Goal: Transaction & Acquisition: Purchase product/service

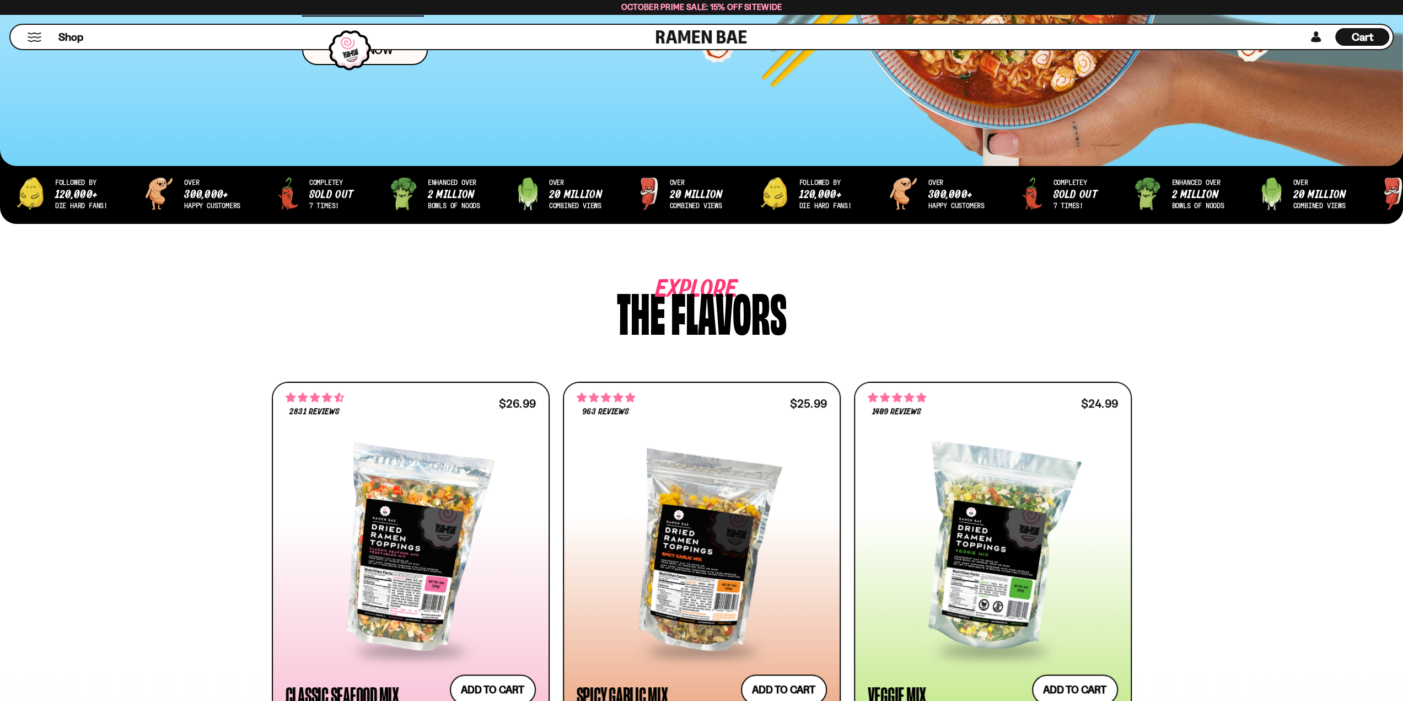
scroll to position [276, 0]
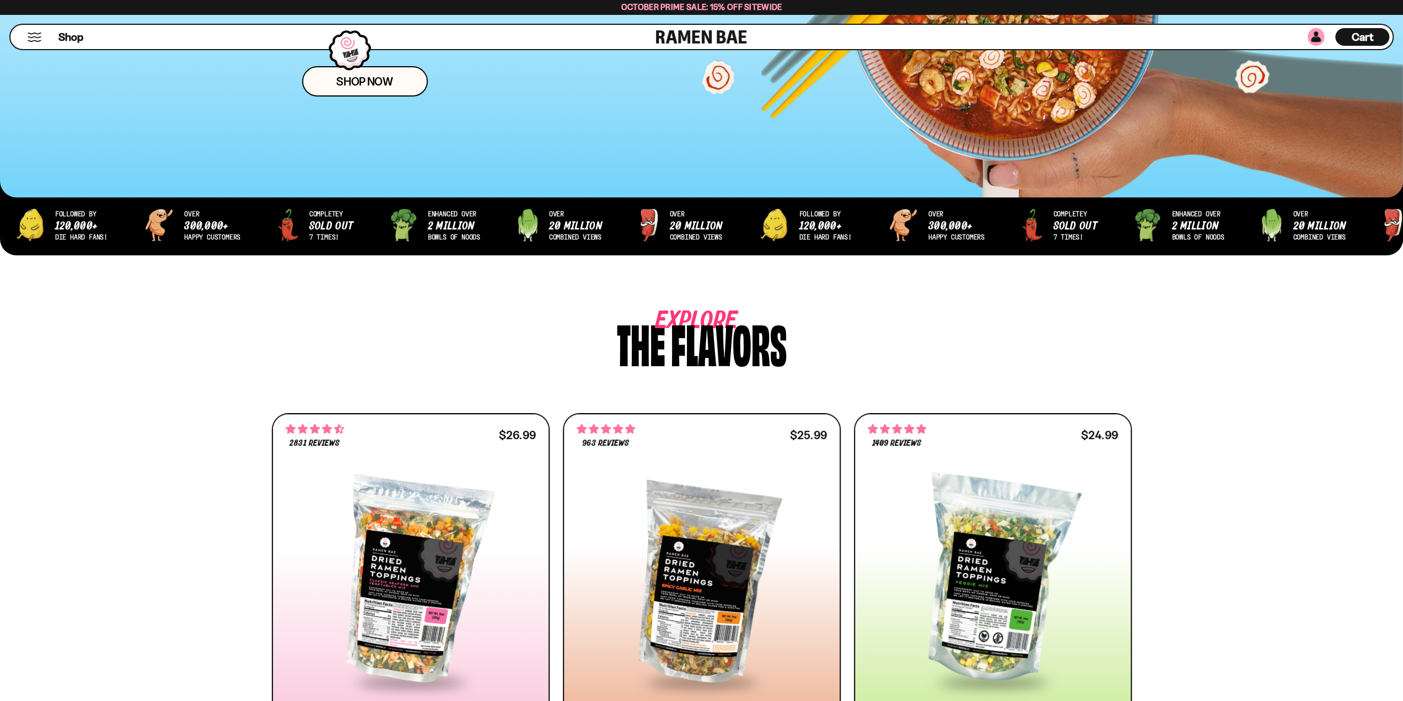
click at [1318, 39] on link at bounding box center [1315, 37] width 17 height 18
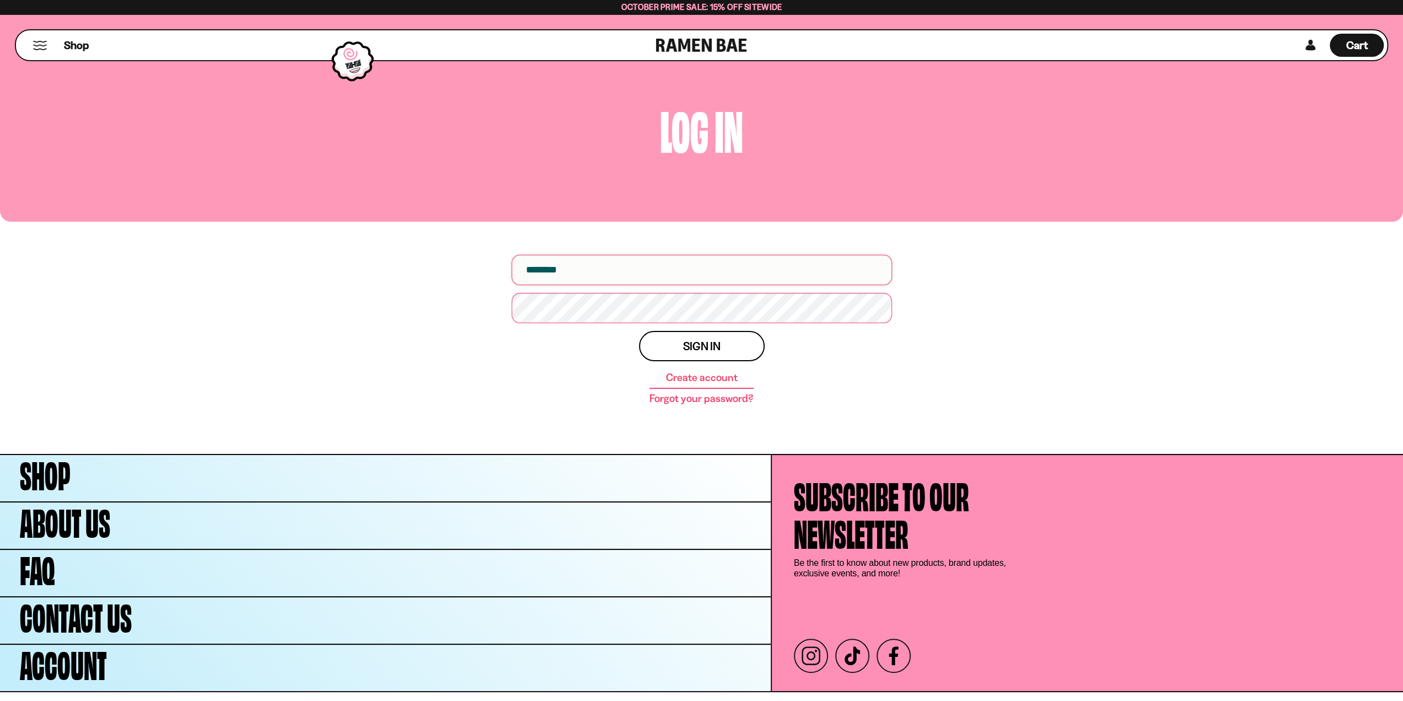
click at [676, 272] on input "email" at bounding box center [702, 270] width 380 height 30
click at [639, 277] on input "email" at bounding box center [702, 270] width 380 height 30
type input "**********"
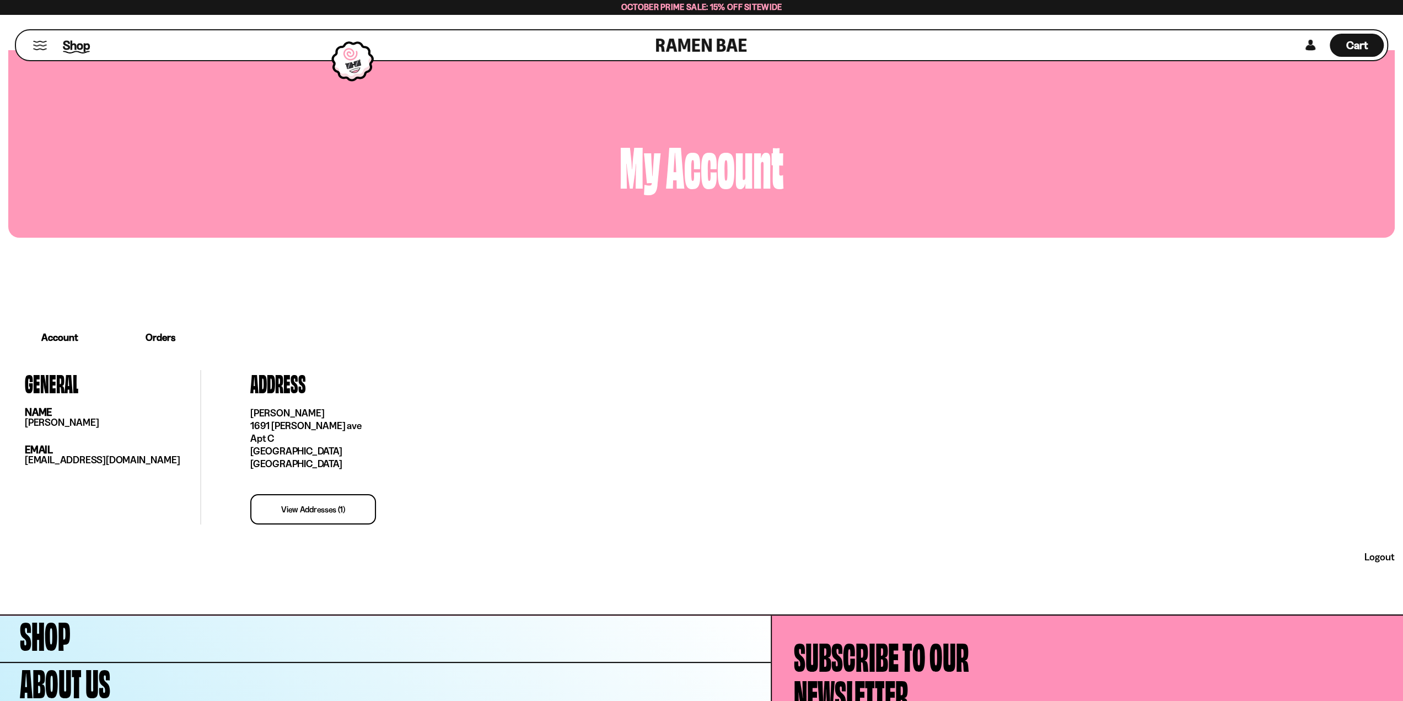
click at [75, 45] on span "Shop" at bounding box center [76, 45] width 27 height 17
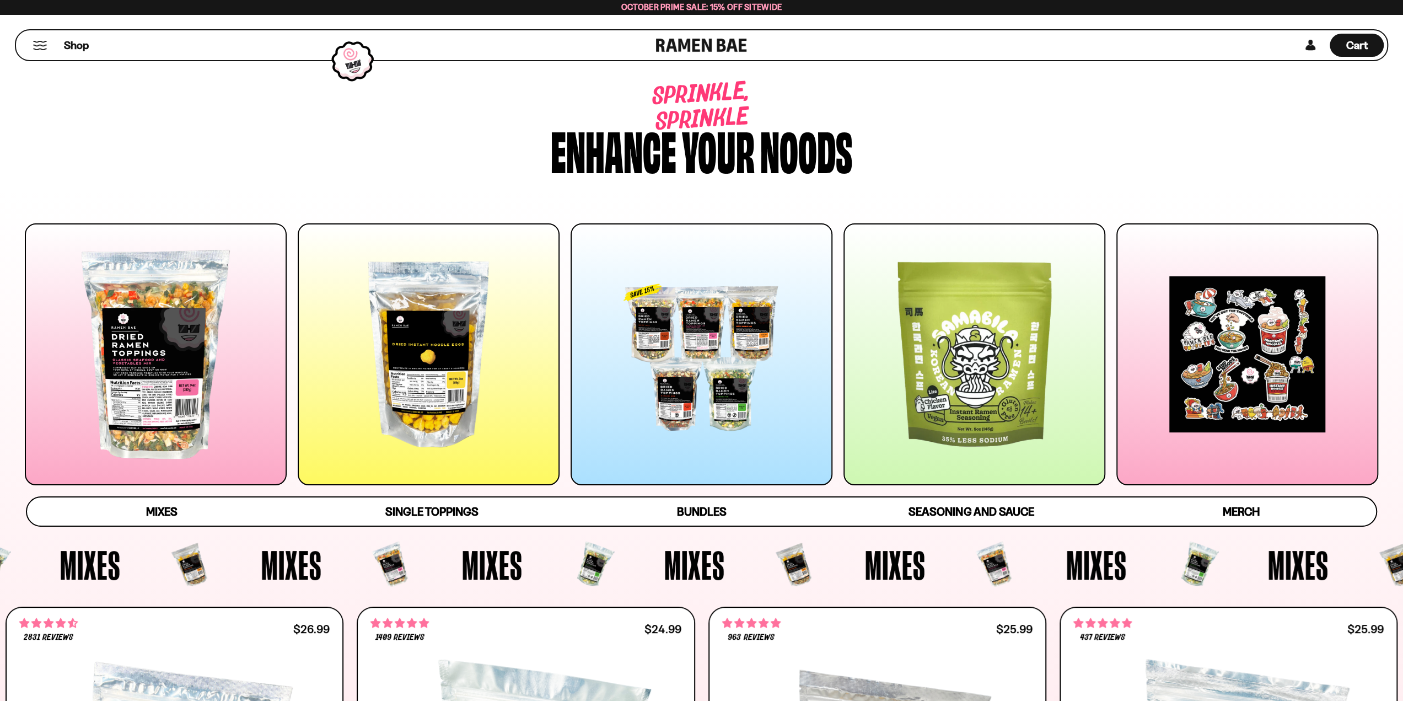
click at [696, 335] on div at bounding box center [701, 354] width 262 height 262
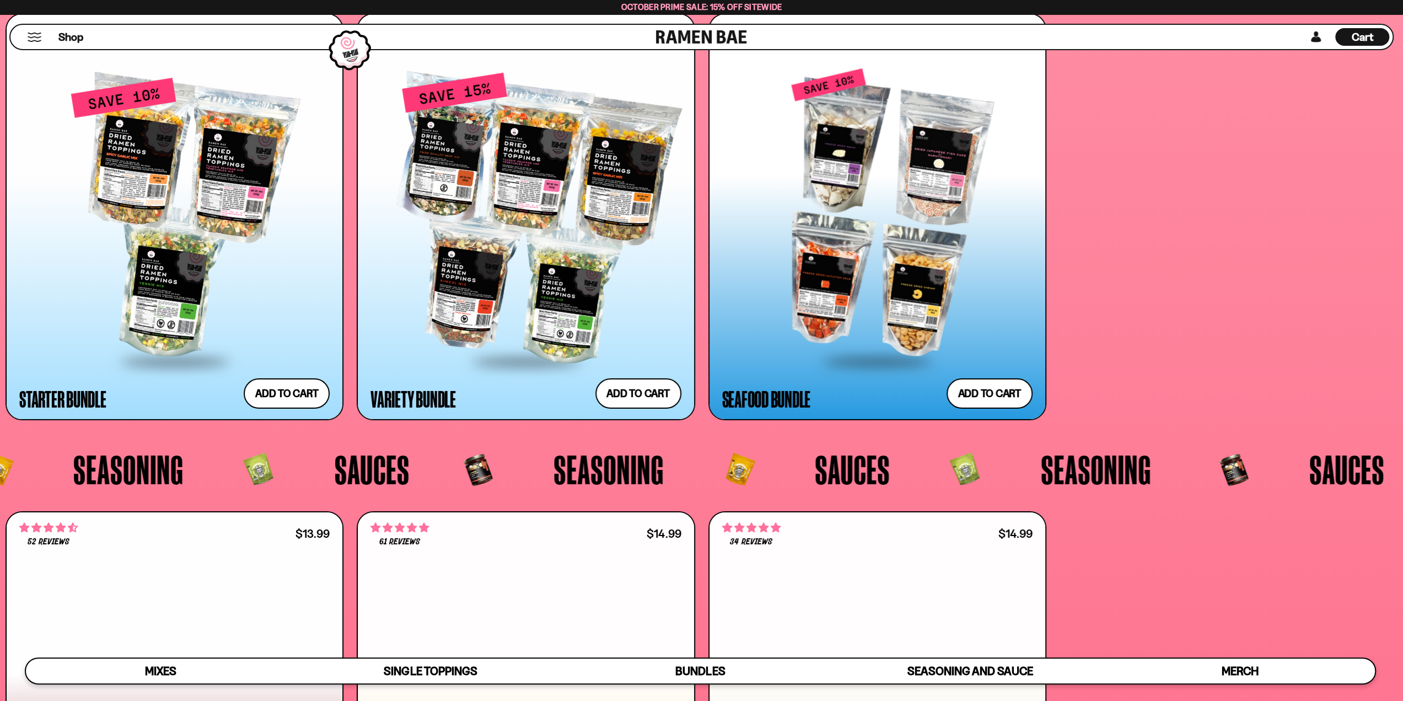
scroll to position [3691, 0]
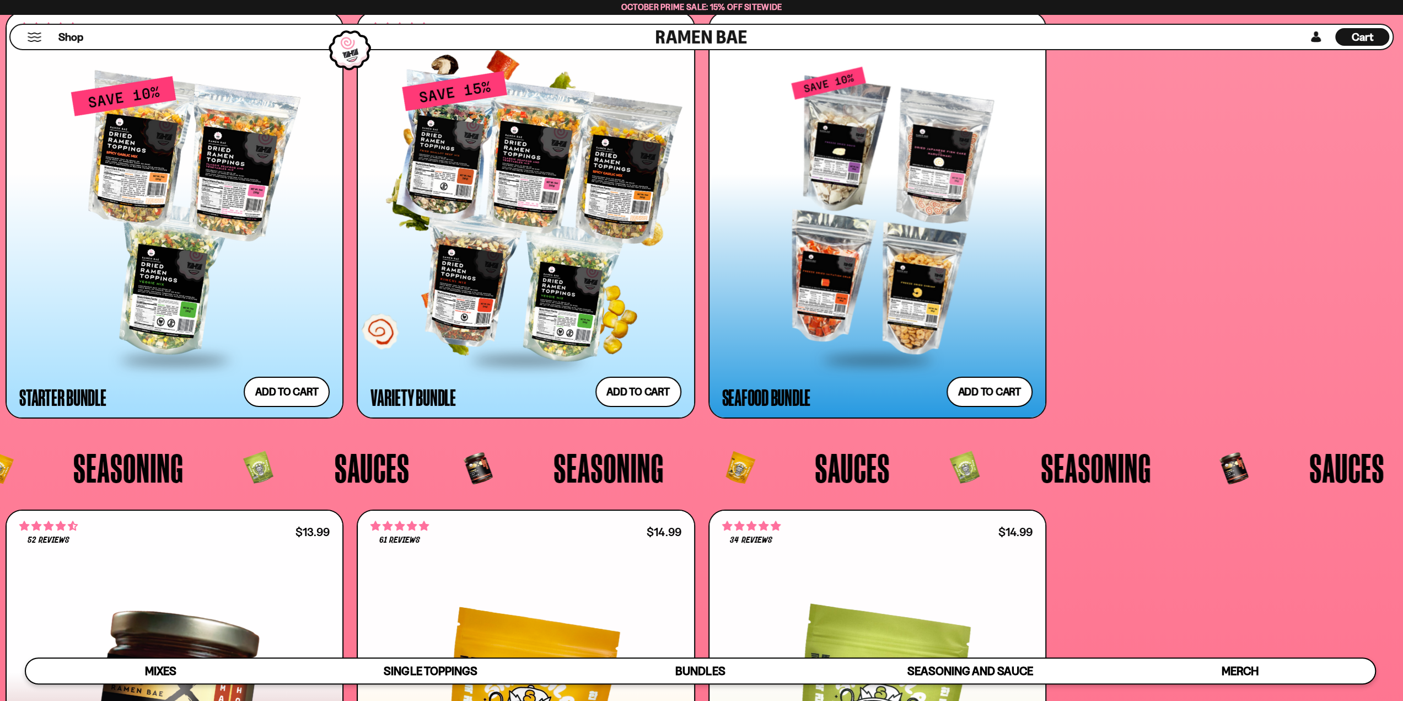
click at [544, 270] on div at bounding box center [525, 216] width 310 height 283
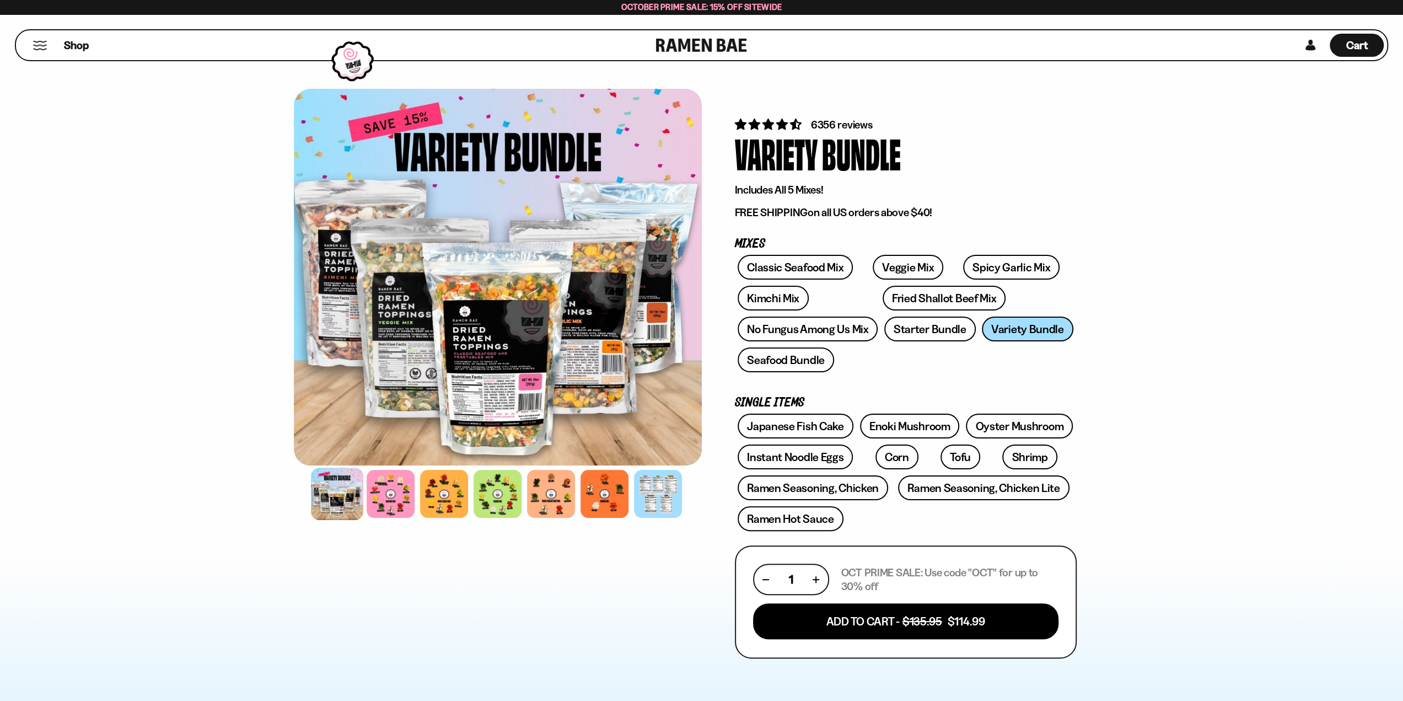
click at [465, 322] on div at bounding box center [498, 277] width 408 height 376
click at [344, 492] on div at bounding box center [337, 493] width 52 height 52
click at [960, 622] on button "Add To Cart - $135.95 $114.99" at bounding box center [905, 620] width 321 height 37
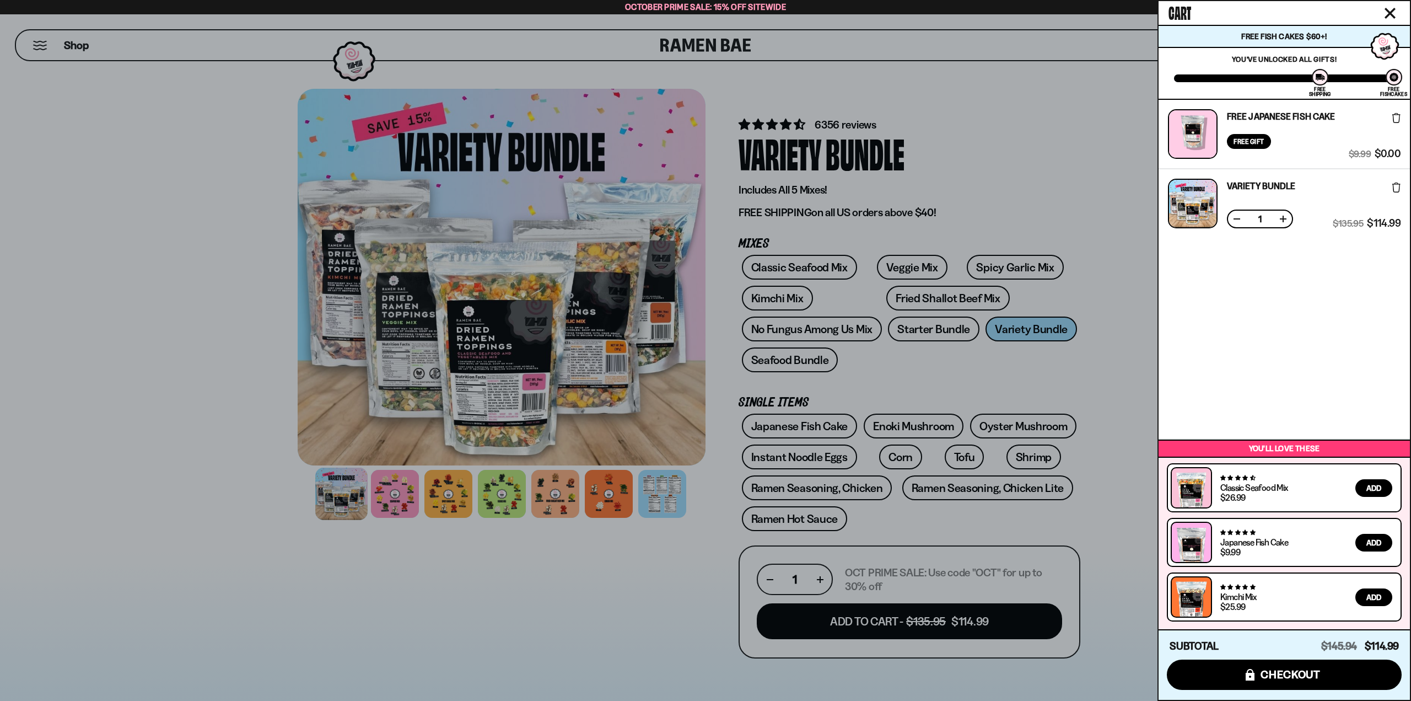
click at [1078, 198] on div at bounding box center [705, 350] width 1411 height 701
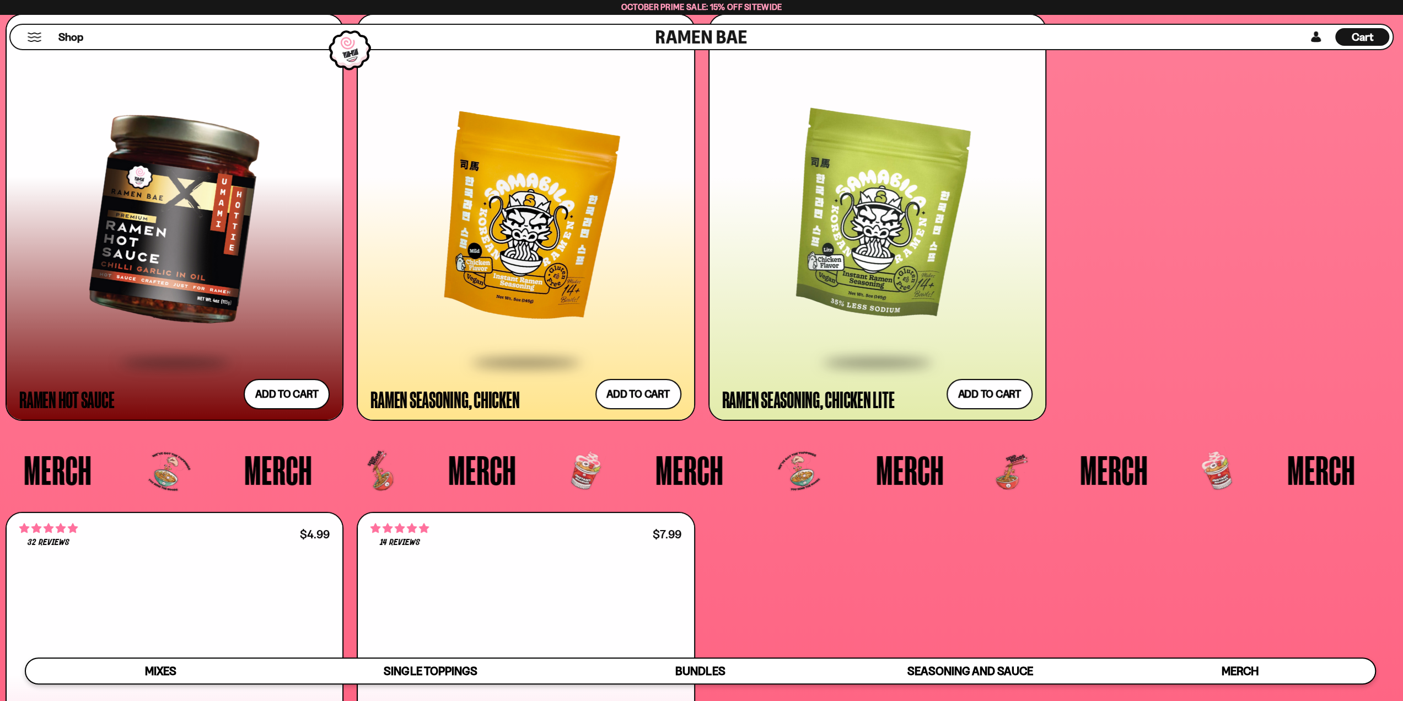
scroll to position [4187, 0]
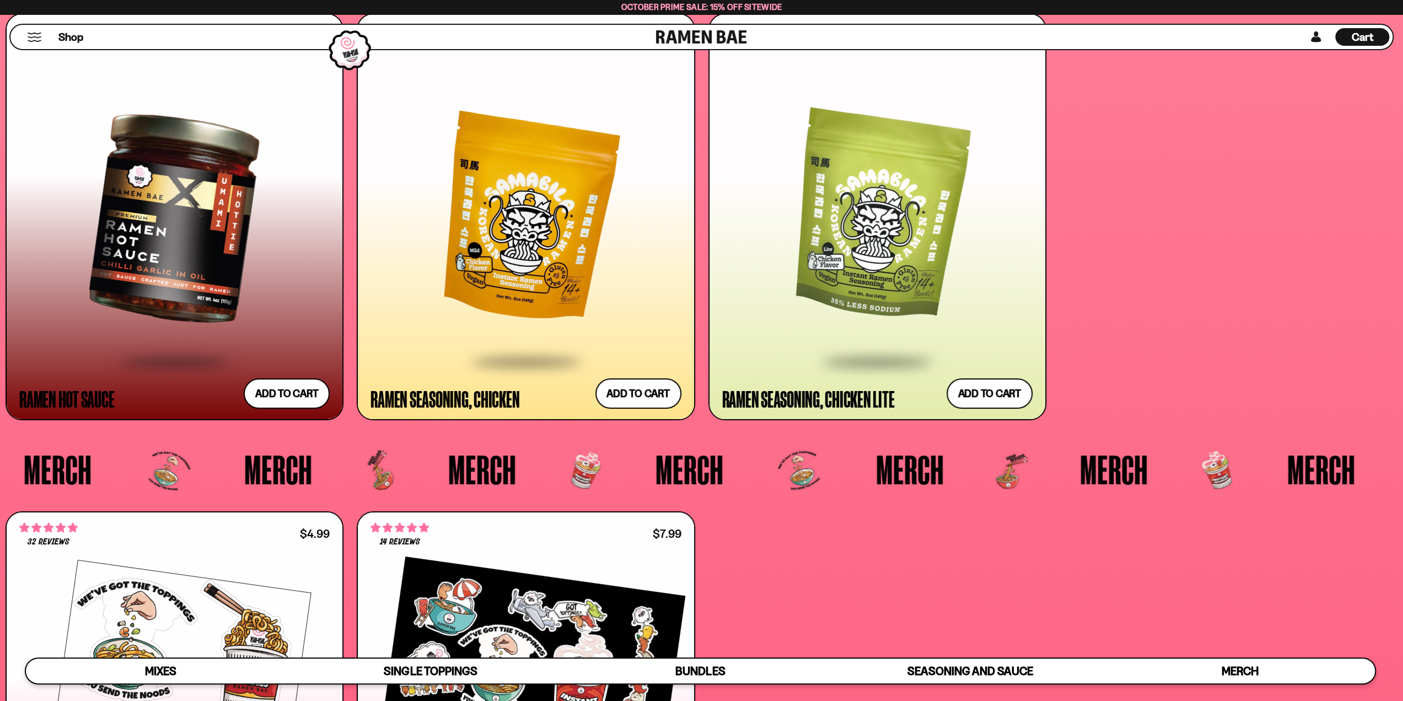
click at [927, 252] on div at bounding box center [877, 218] width 310 height 283
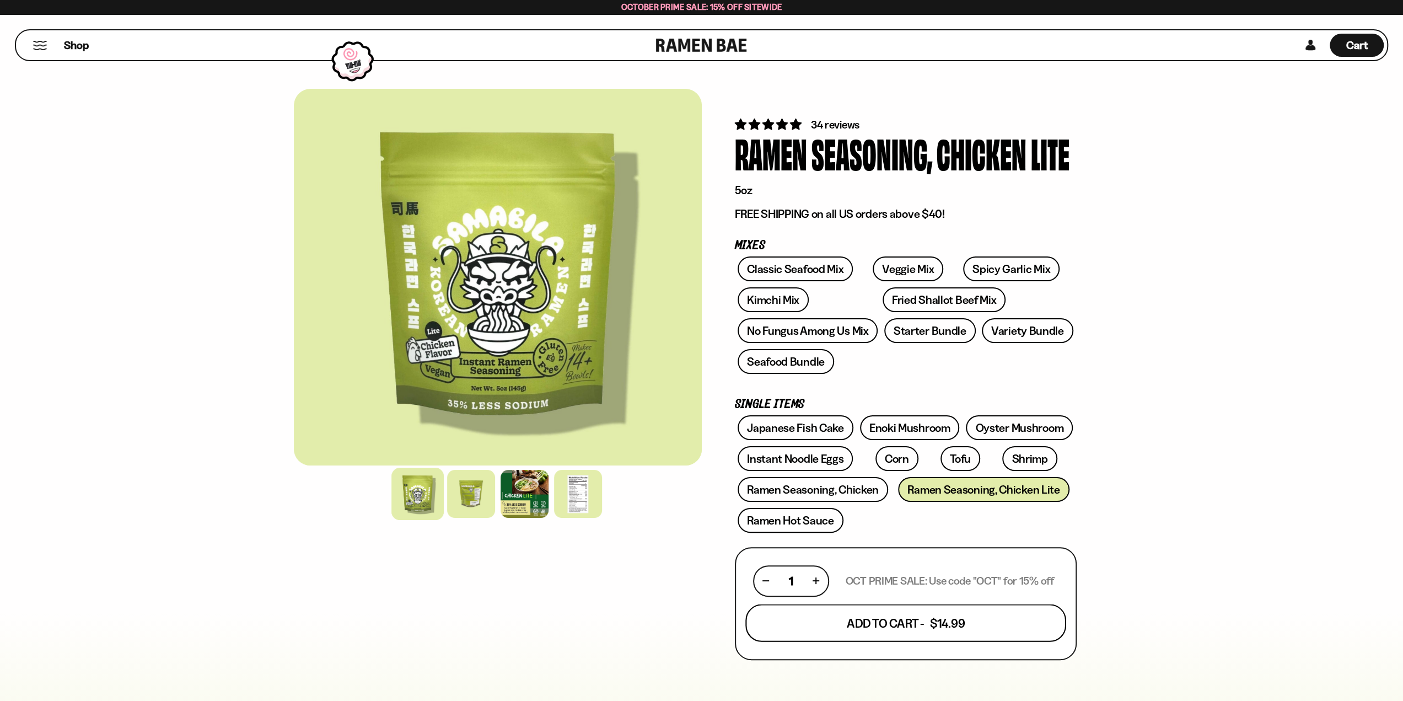
click at [981, 627] on button "Add To Cart - $14.99" at bounding box center [905, 622] width 321 height 37
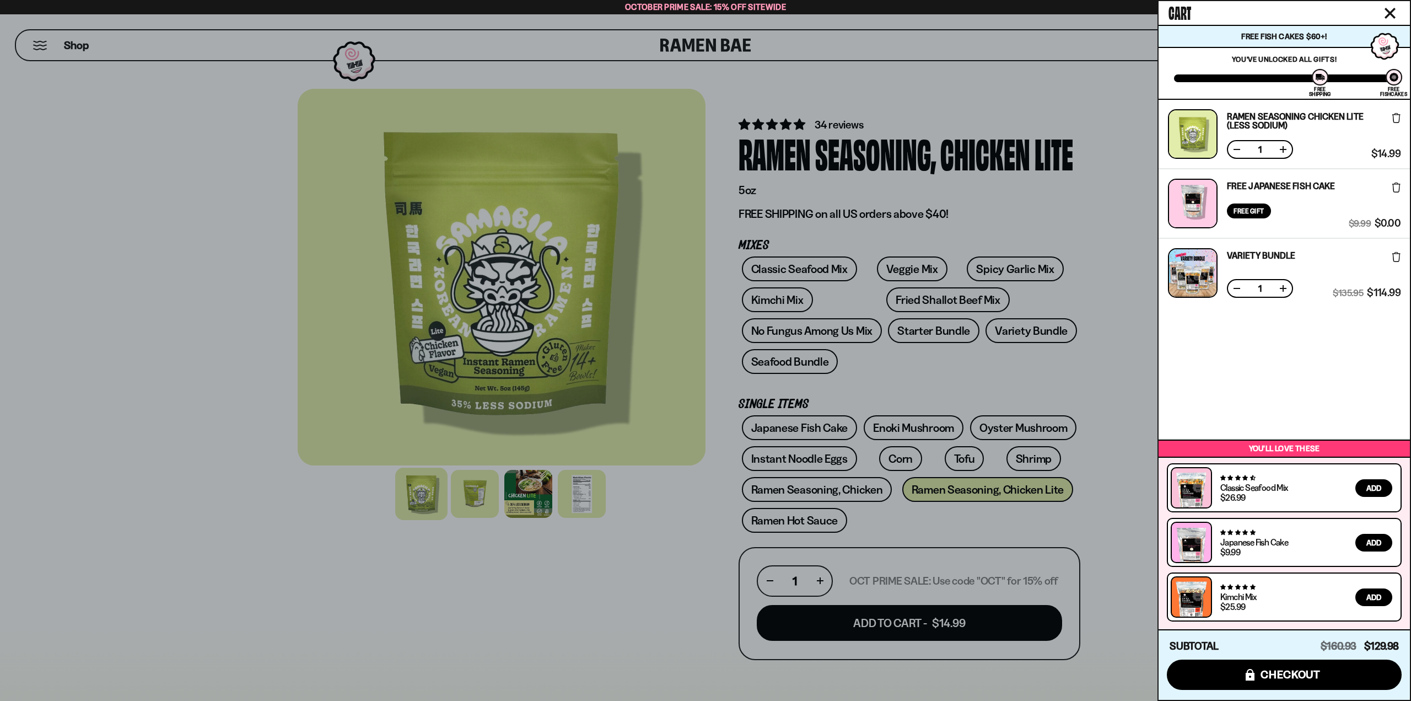
click at [1098, 244] on div at bounding box center [705, 350] width 1411 height 701
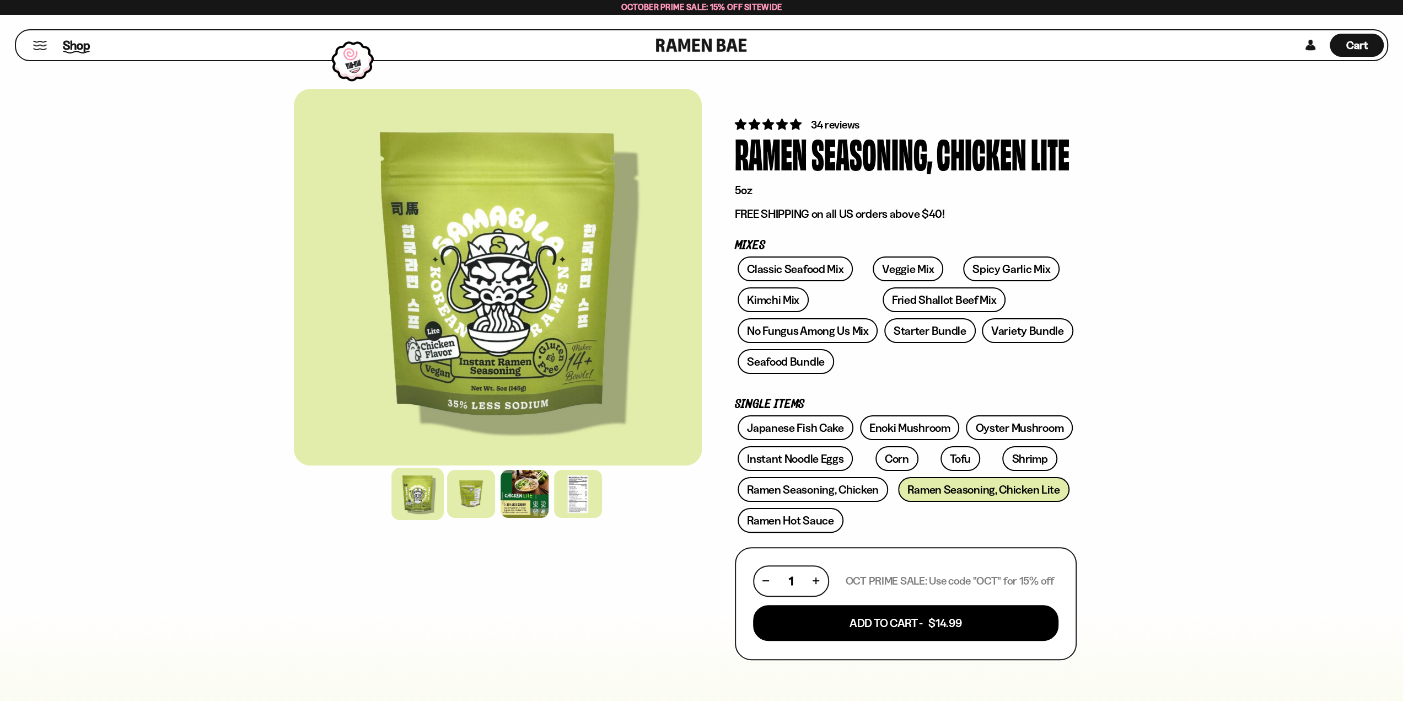
click at [74, 44] on span "Shop" at bounding box center [76, 45] width 27 height 17
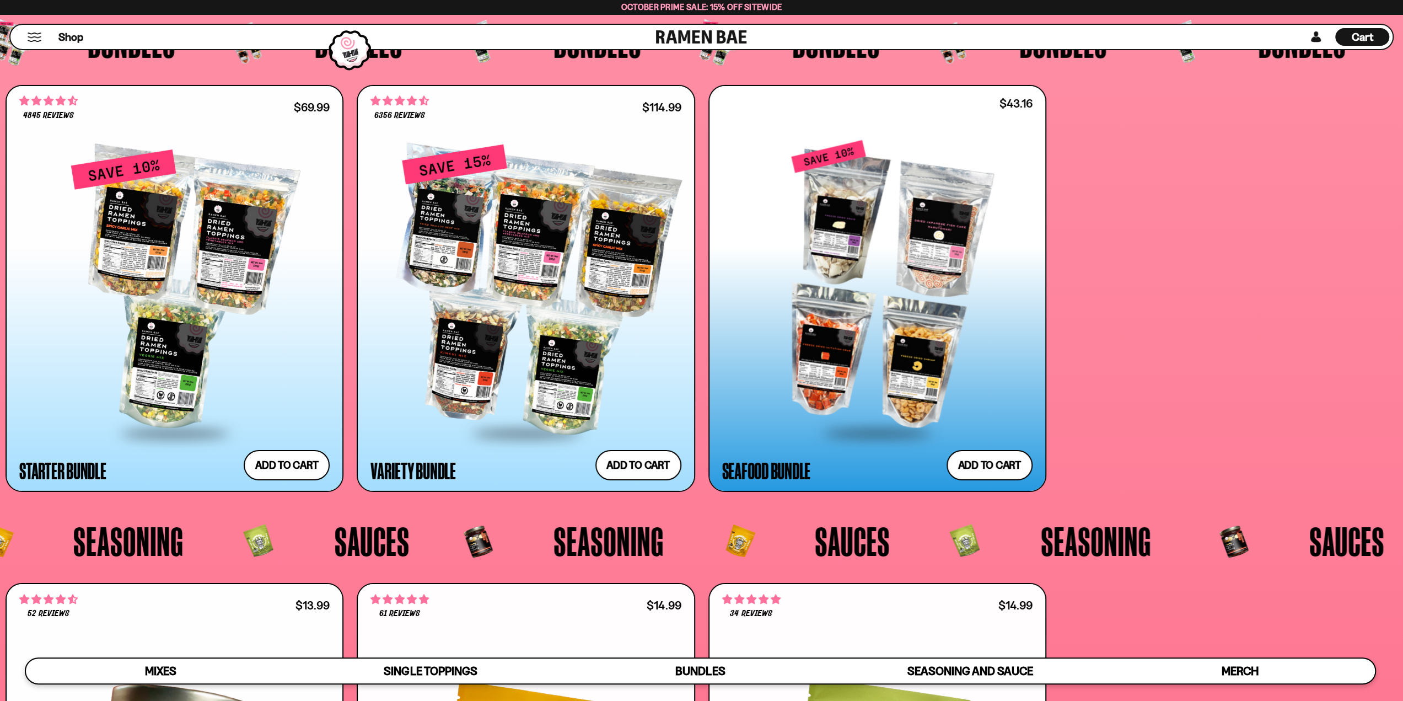
scroll to position [3638, 0]
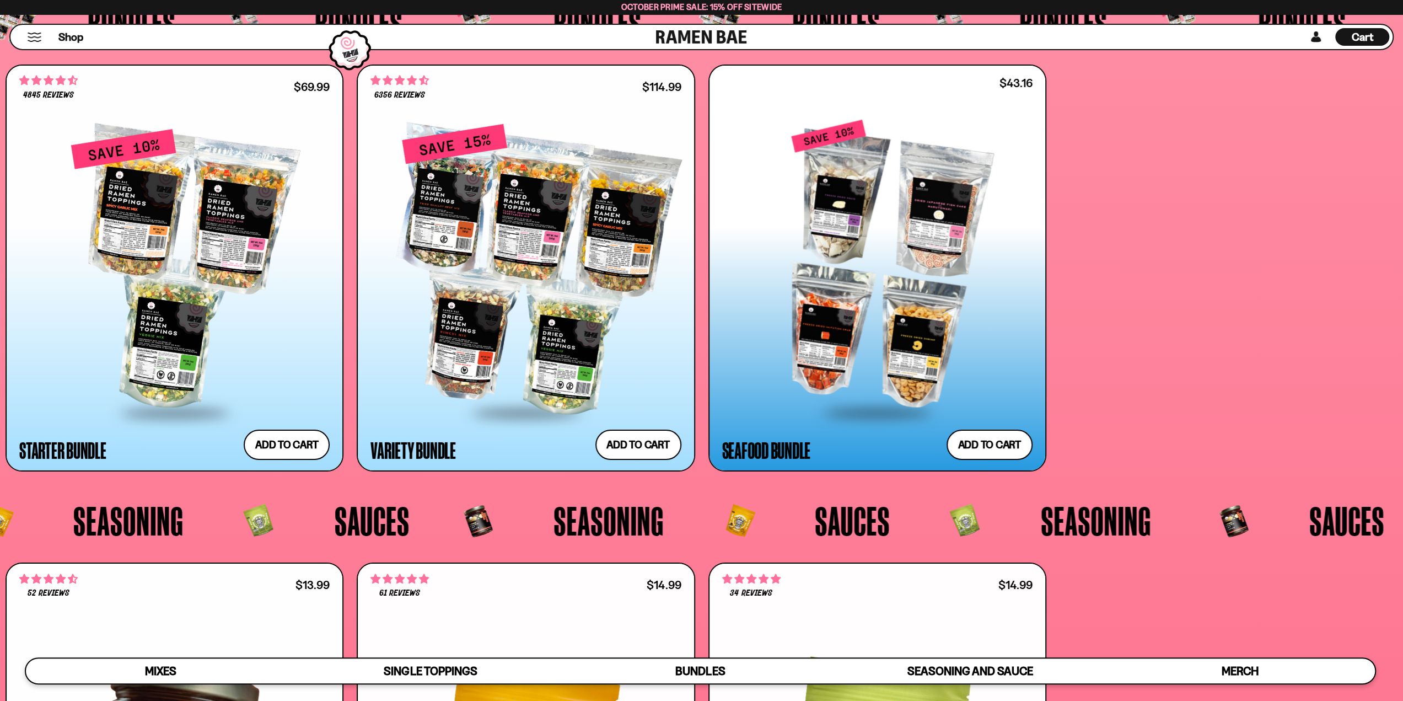
click at [916, 313] on div at bounding box center [877, 266] width 310 height 290
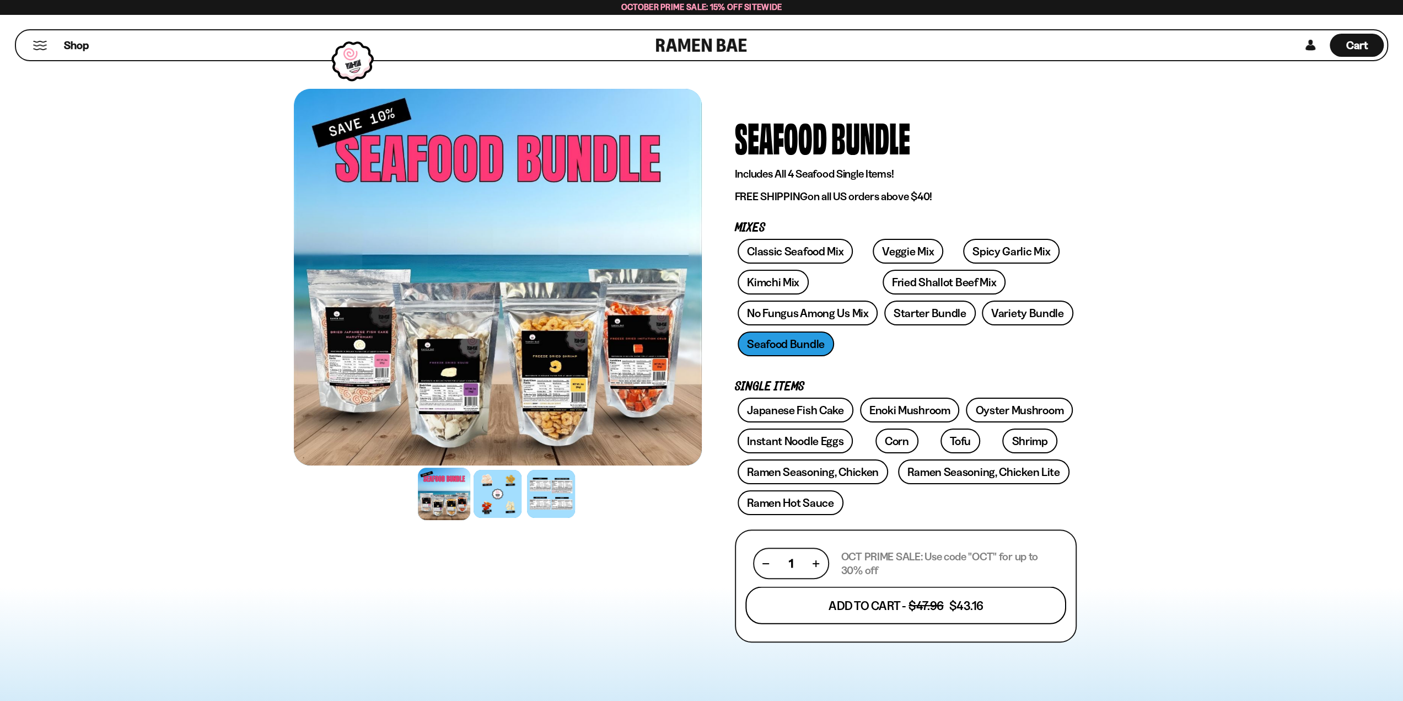
click at [941, 605] on button "Add To Cart - $47.96 $43.16" at bounding box center [905, 604] width 321 height 37
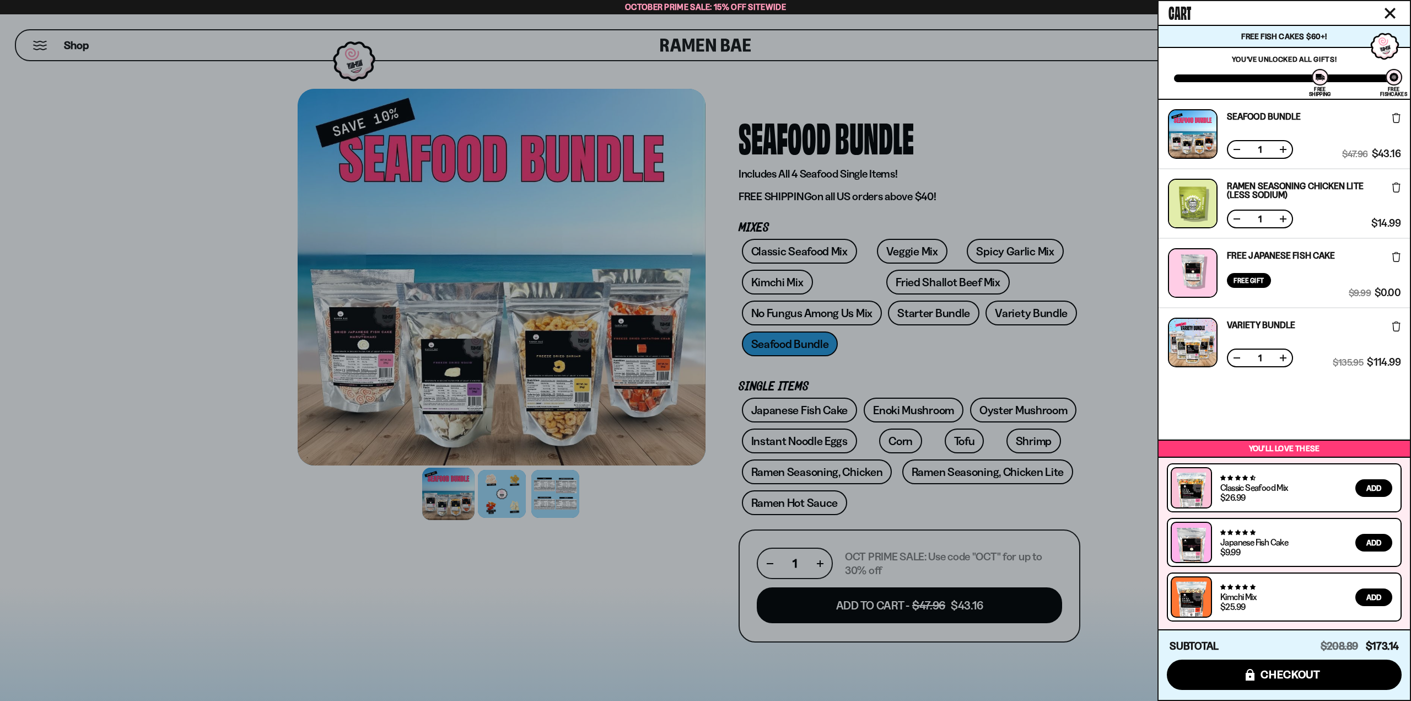
click at [1020, 173] on div at bounding box center [705, 350] width 1411 height 701
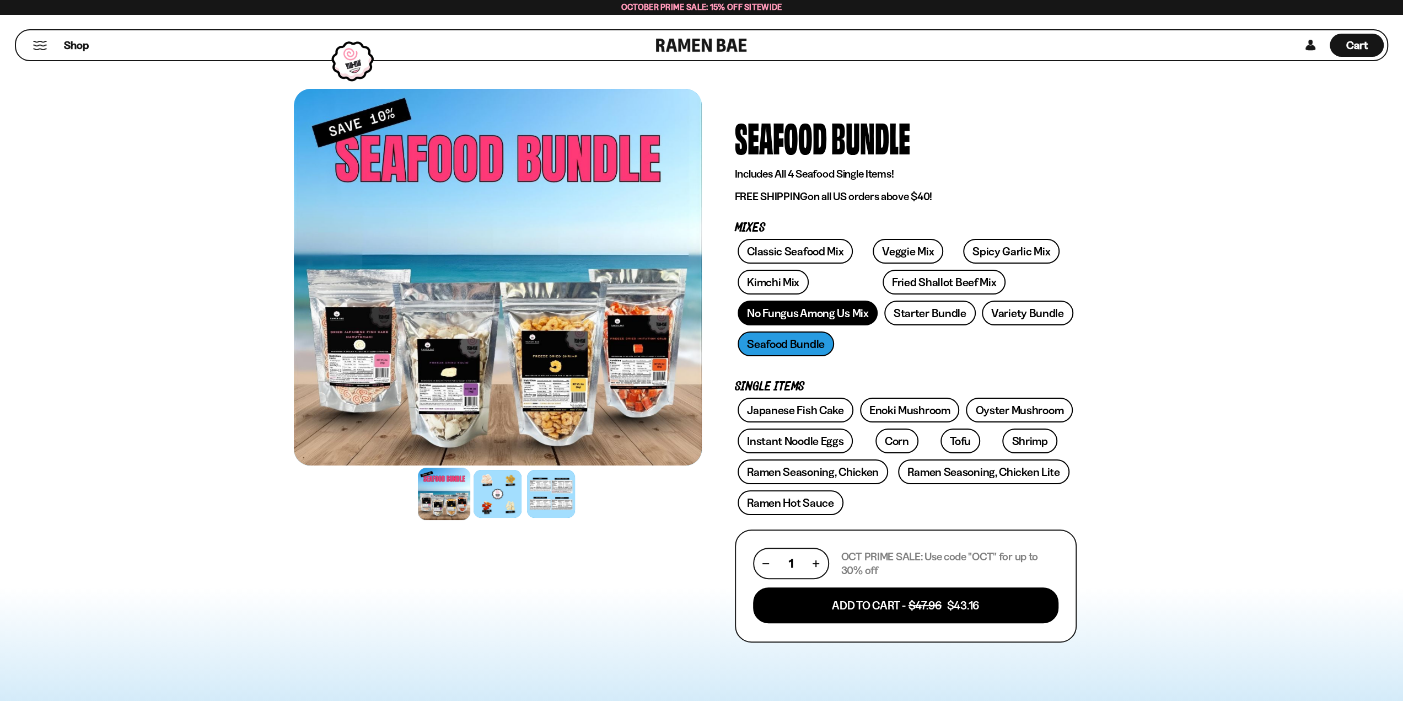
click at [805, 318] on link "No Fungus Among Us Mix" at bounding box center [808, 312] width 140 height 25
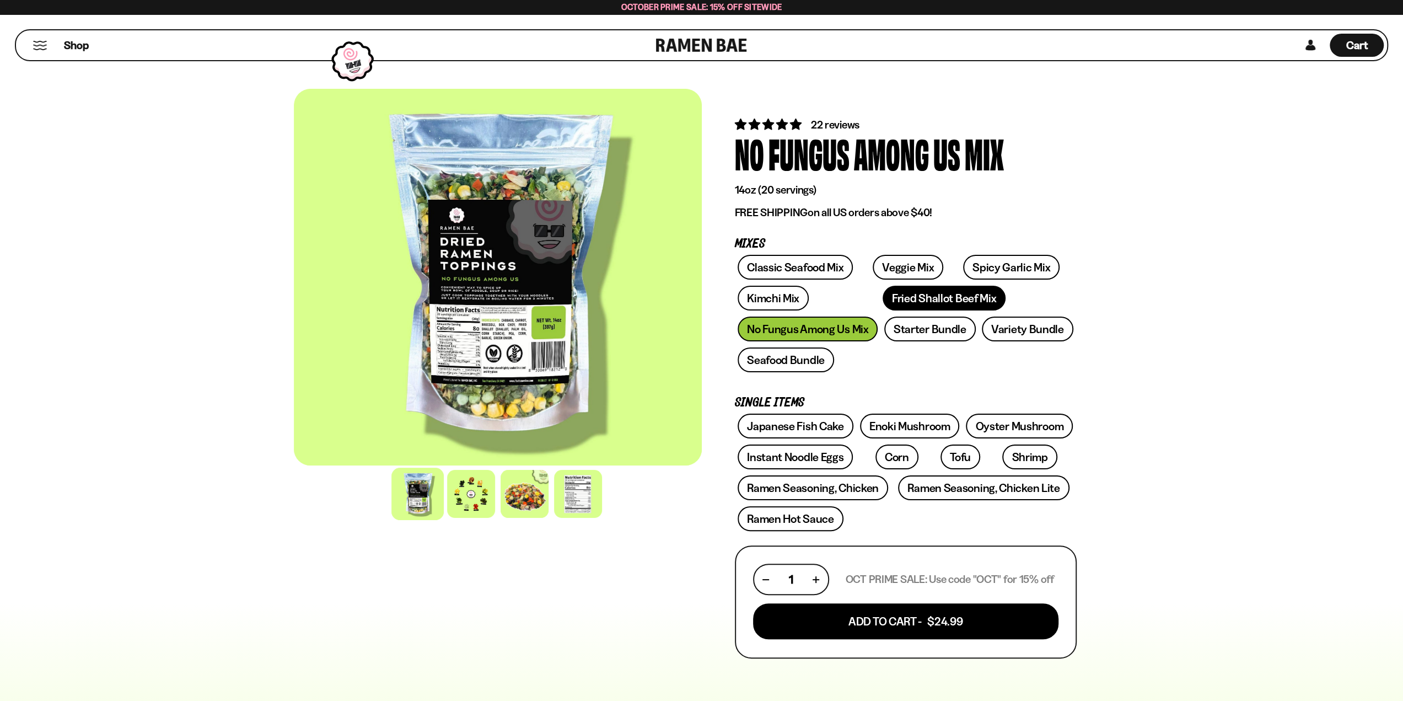
click at [882, 298] on link "Fried Shallot Beef Mix" at bounding box center [943, 298] width 123 height 25
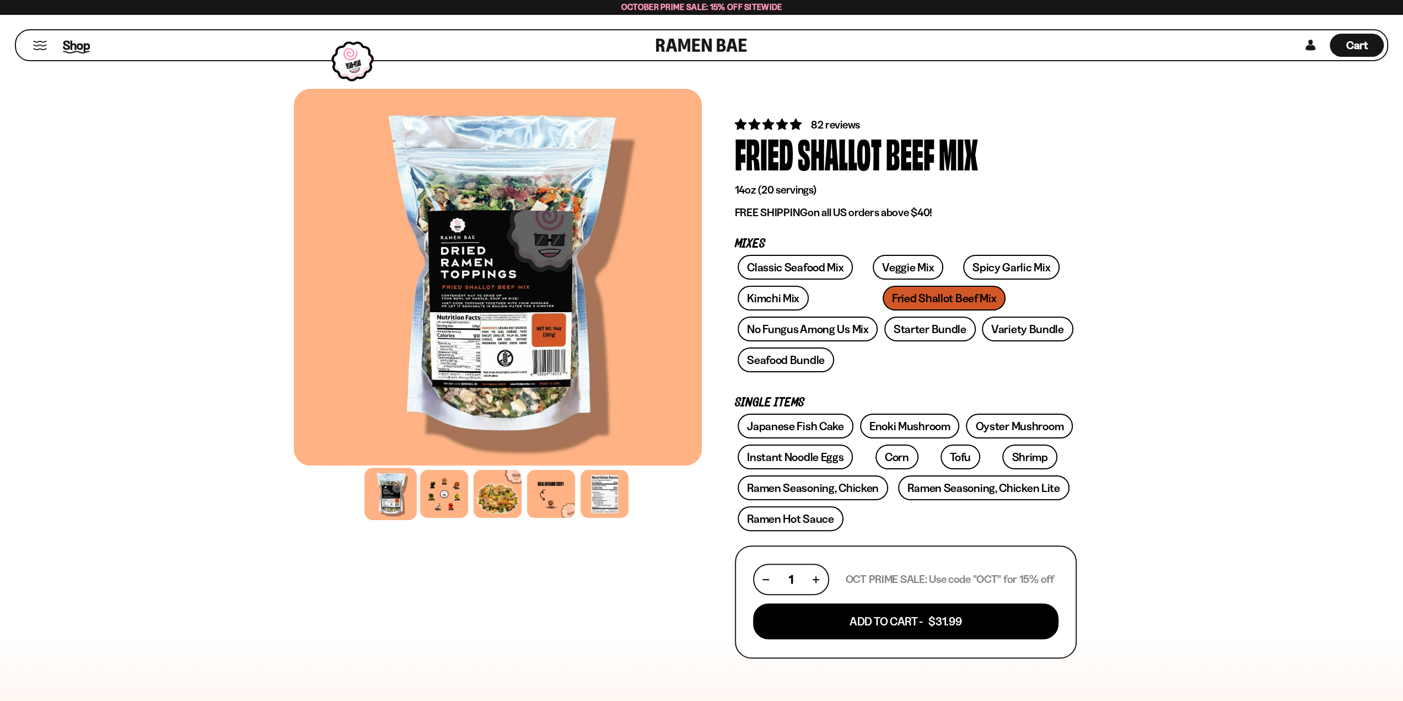
click at [80, 39] on span "Shop" at bounding box center [76, 45] width 27 height 17
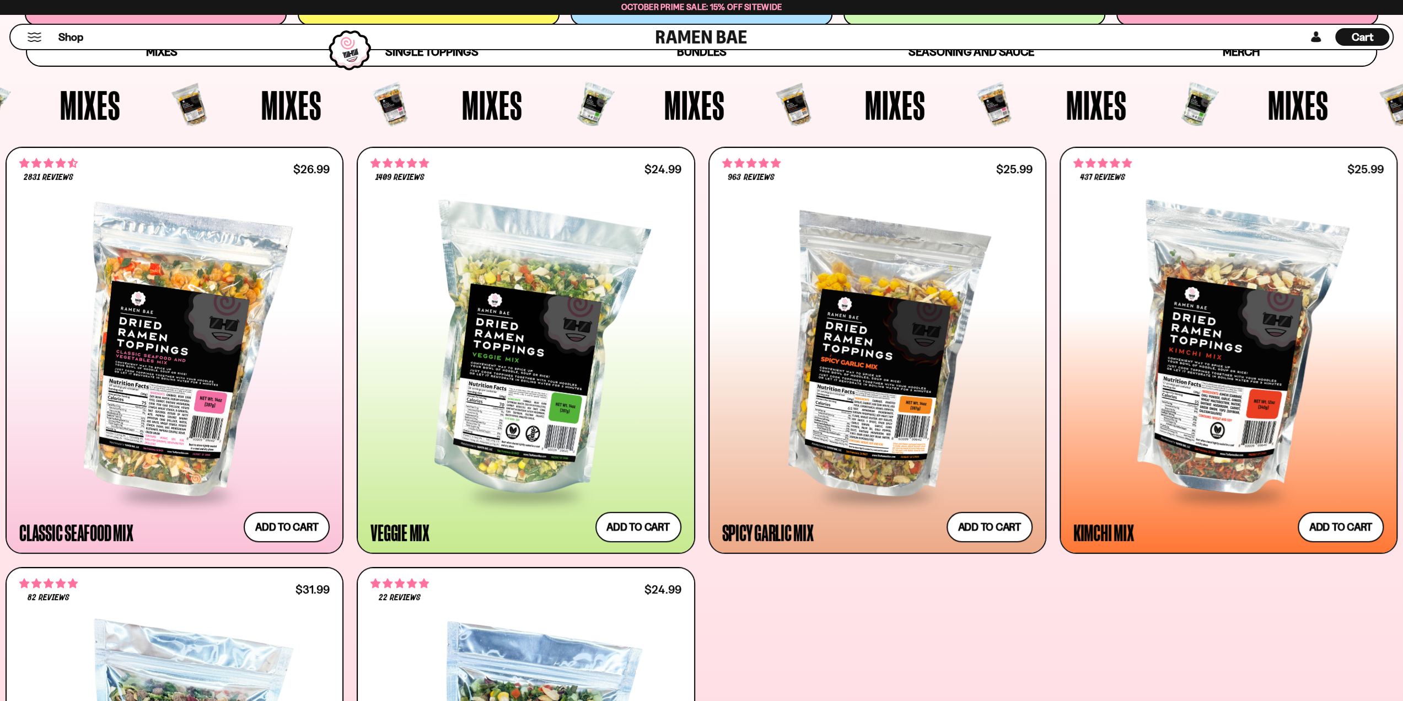
scroll to position [496, 0]
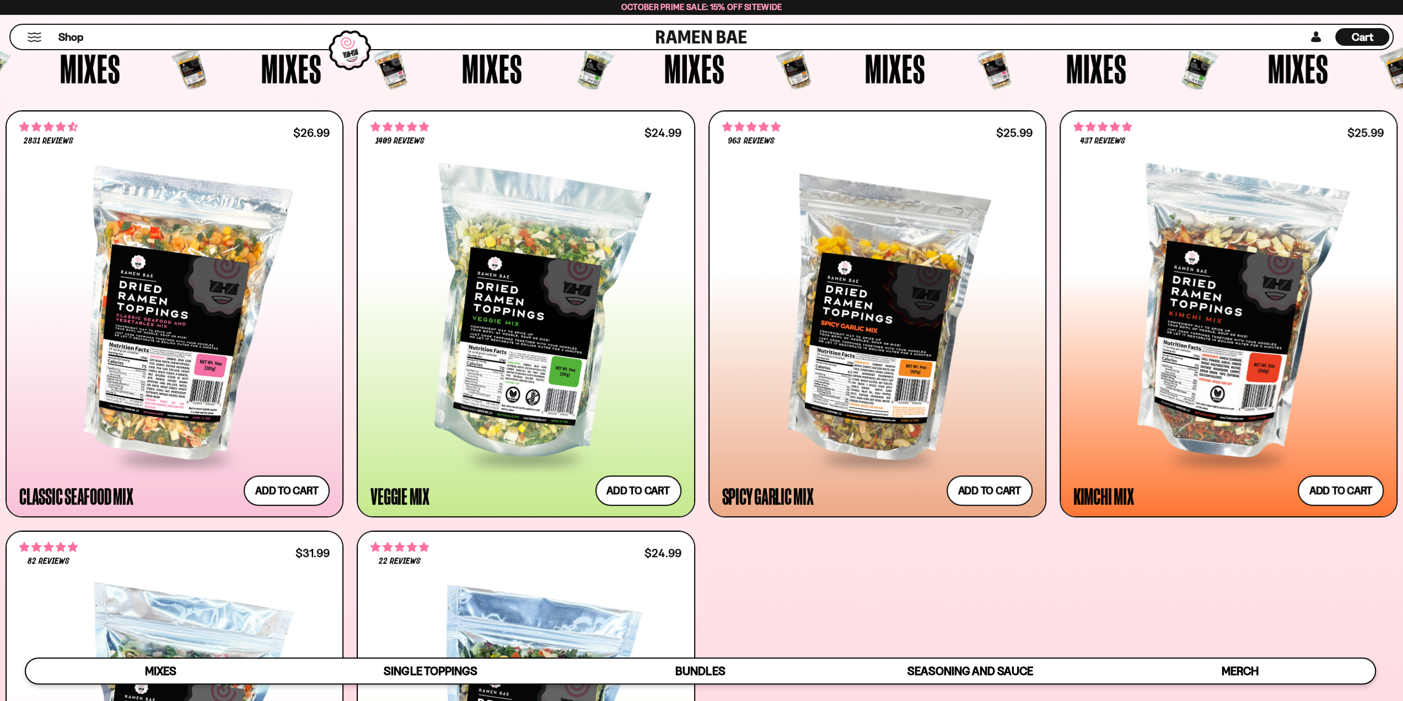
click at [1376, 37] on div "Cart D0381C2F-513E-4F90-8A41-6F0A75DCBAAA" at bounding box center [1362, 37] width 54 height 18
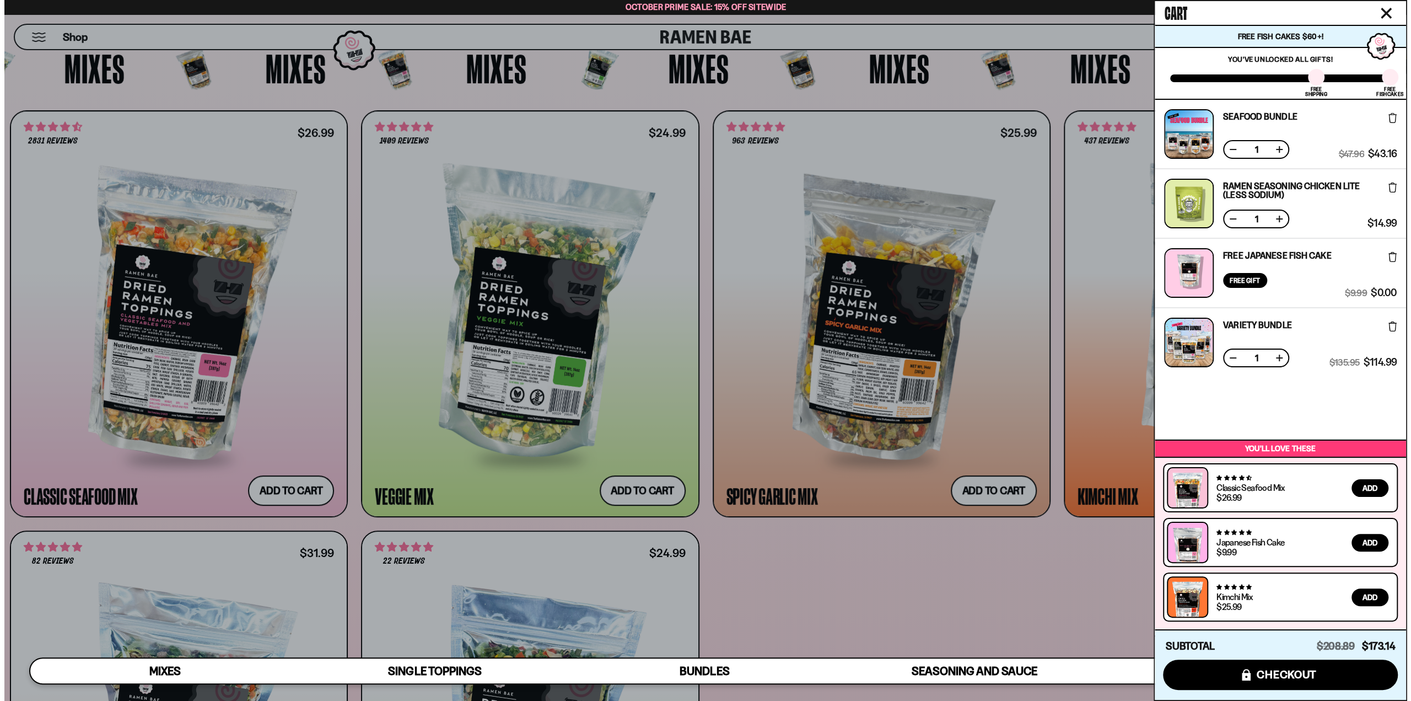
scroll to position [498, 0]
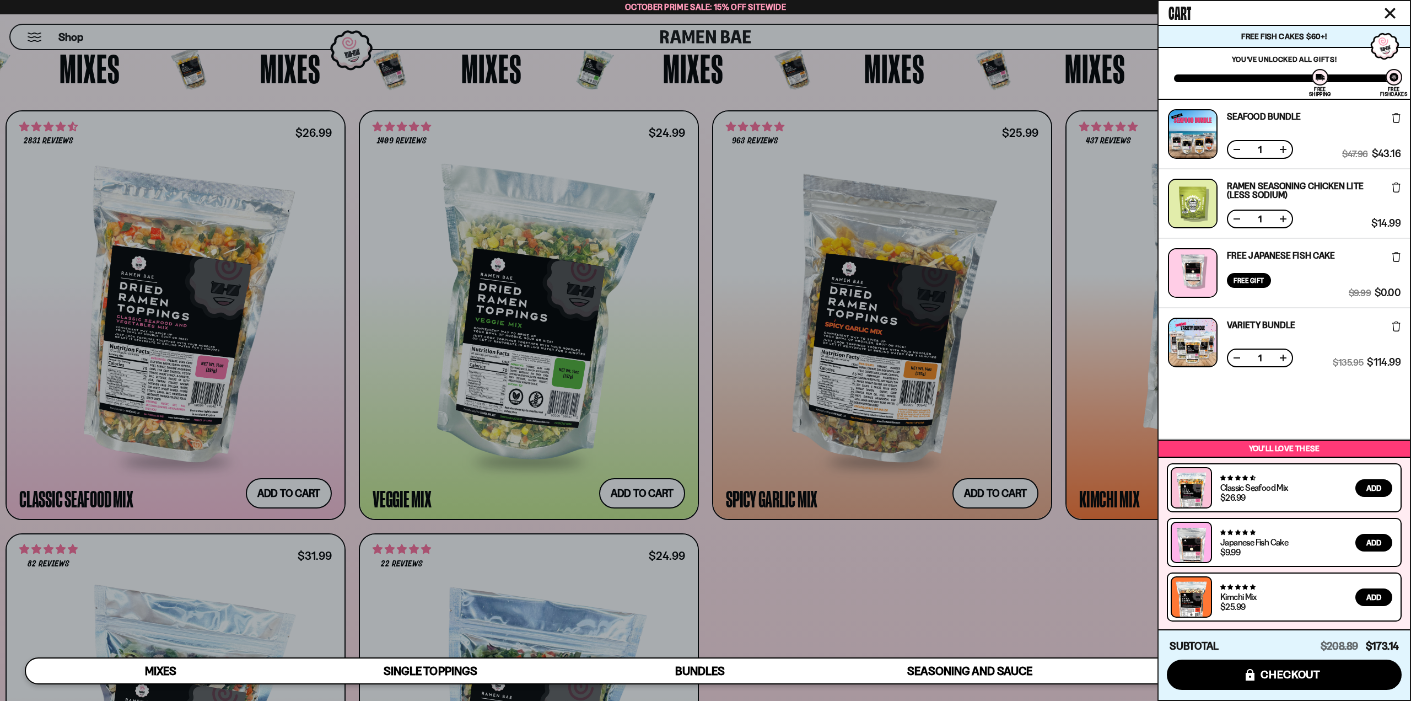
click at [996, 577] on div at bounding box center [705, 350] width 1411 height 701
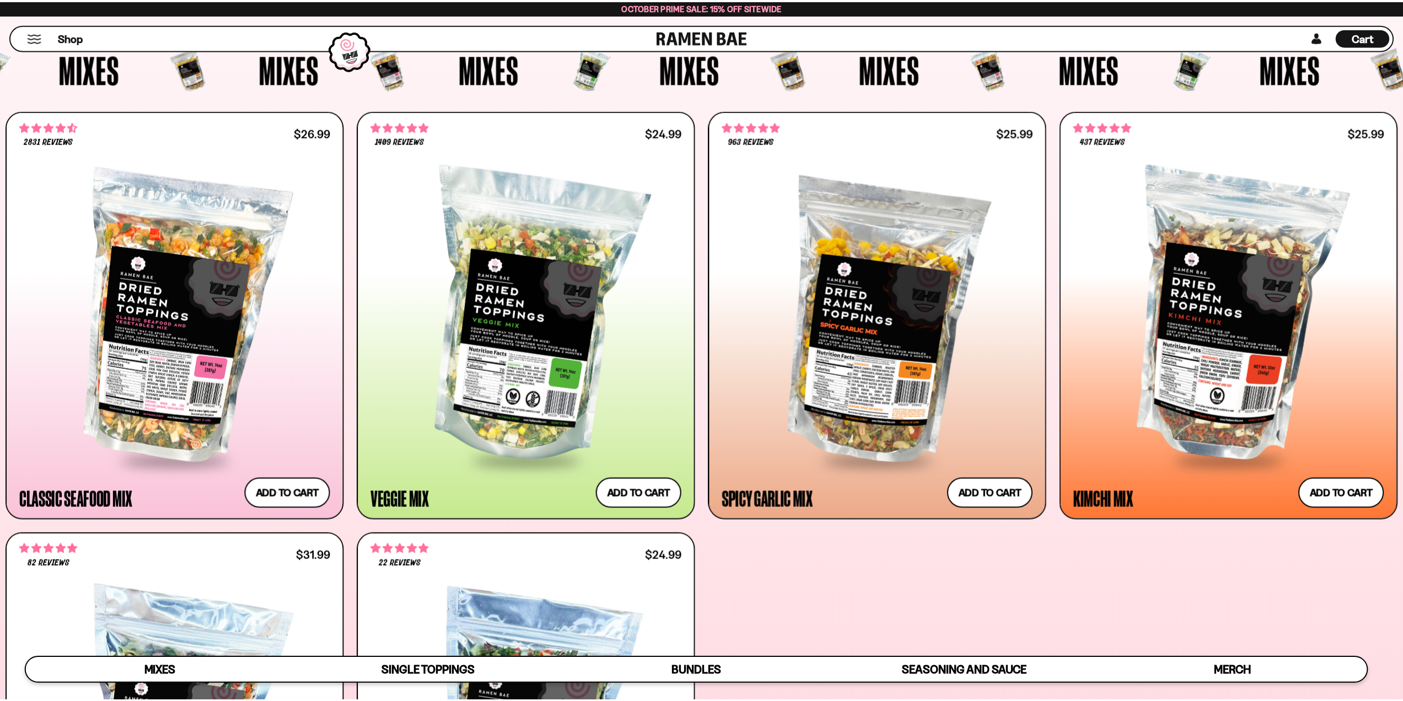
scroll to position [496, 0]
